Goal: Ask a question

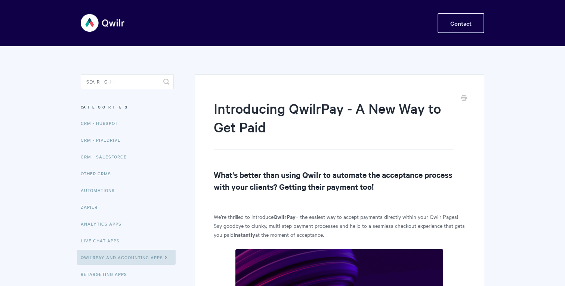
click at [470, 25] on link "Contact" at bounding box center [460, 23] width 47 height 20
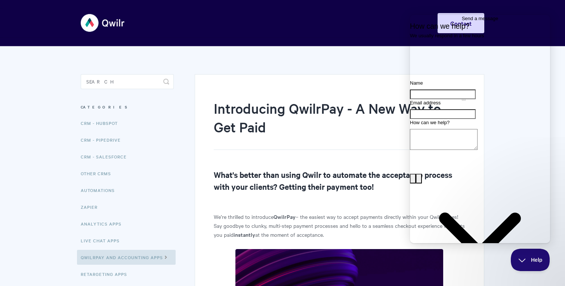
click at [450, 99] on input "Name" at bounding box center [443, 95] width 66 height 10
type input "[PERSON_NAME]"
click at [455, 119] on input "Email address" at bounding box center [443, 114] width 66 height 10
type input "[PERSON_NAME][EMAIL_ADDRESS][DOMAIN_NAME]"
click at [477, 150] on textarea "How can we help?" at bounding box center [444, 139] width 68 height 21
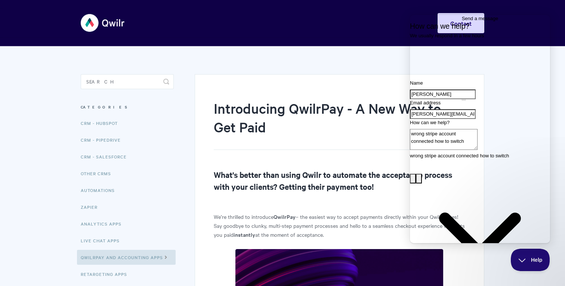
type textarea "wrong stripe account connected how to switch"
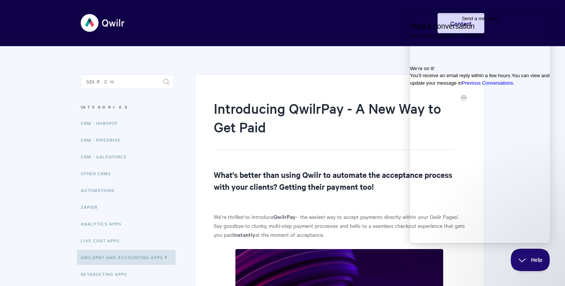
click at [462, 21] on span "Go back" at bounding box center [462, 19] width 0 height 6
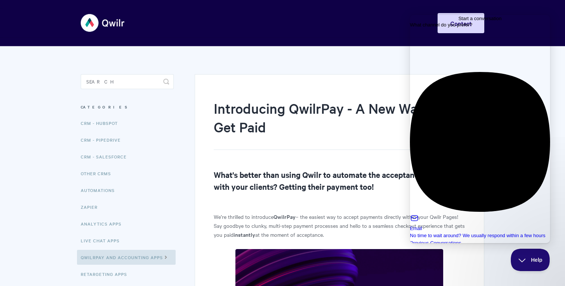
click at [391, 37] on div "Toggle Navigation Home Getting Started Creating & Editing Pages Sharing & Analy…" at bounding box center [282, 23] width 403 height 28
